Goal: Task Accomplishment & Management: Complete application form

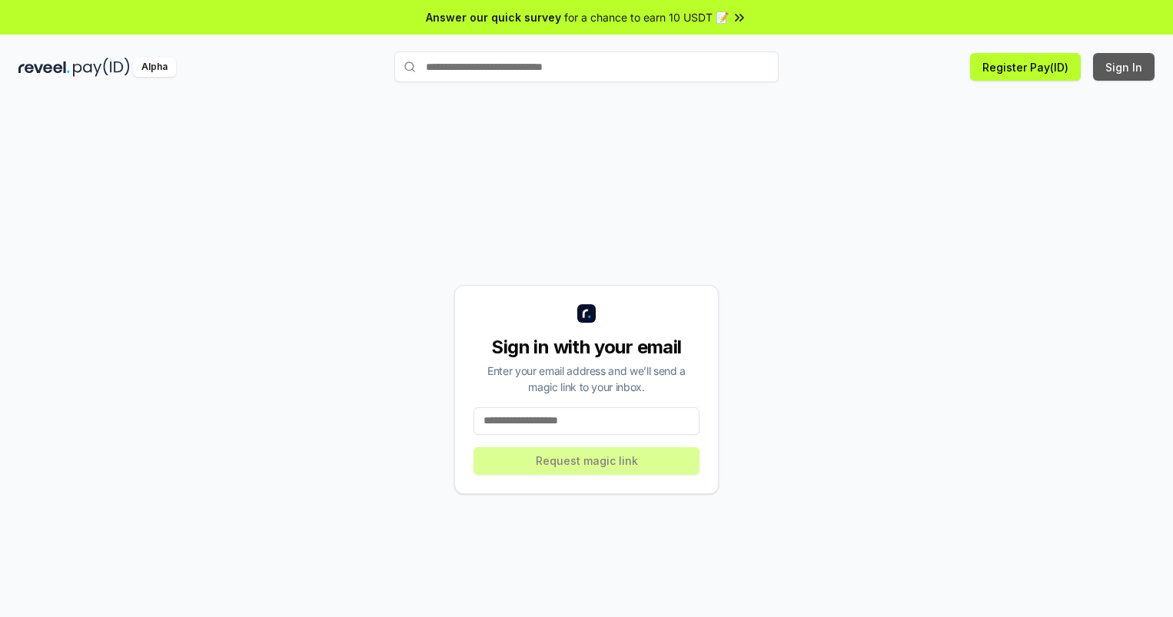
click at [1124, 67] on button "Sign In" at bounding box center [1123, 67] width 61 height 28
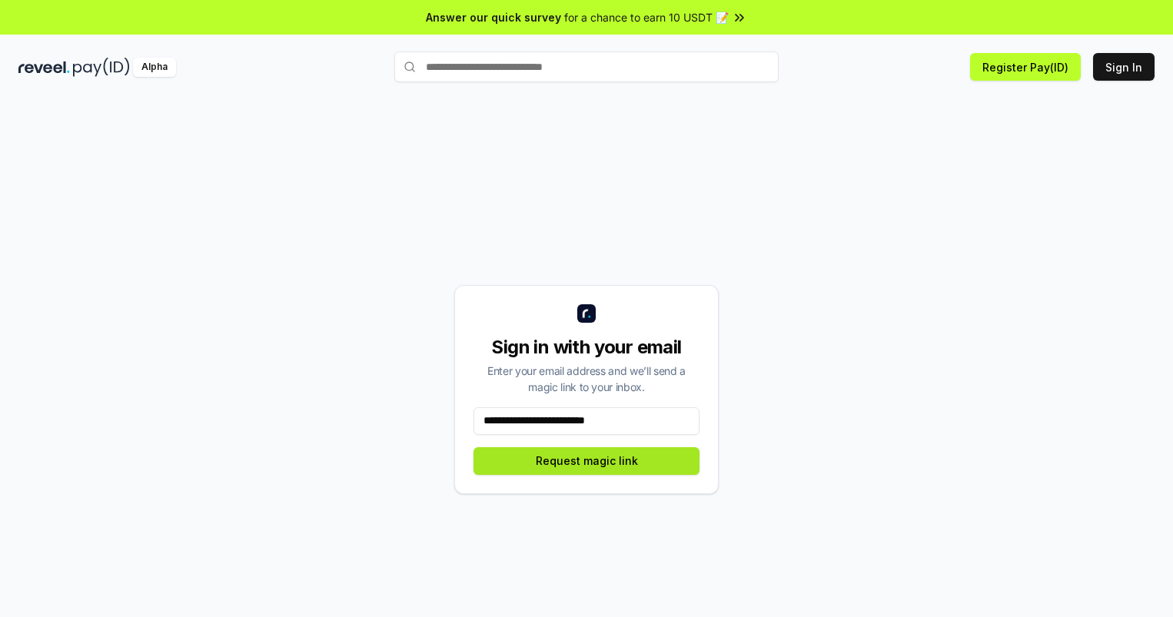
type input "**********"
click at [586, 460] on button "Request magic link" at bounding box center [586, 461] width 226 height 28
